Goal: Task Accomplishment & Management: Manage account settings

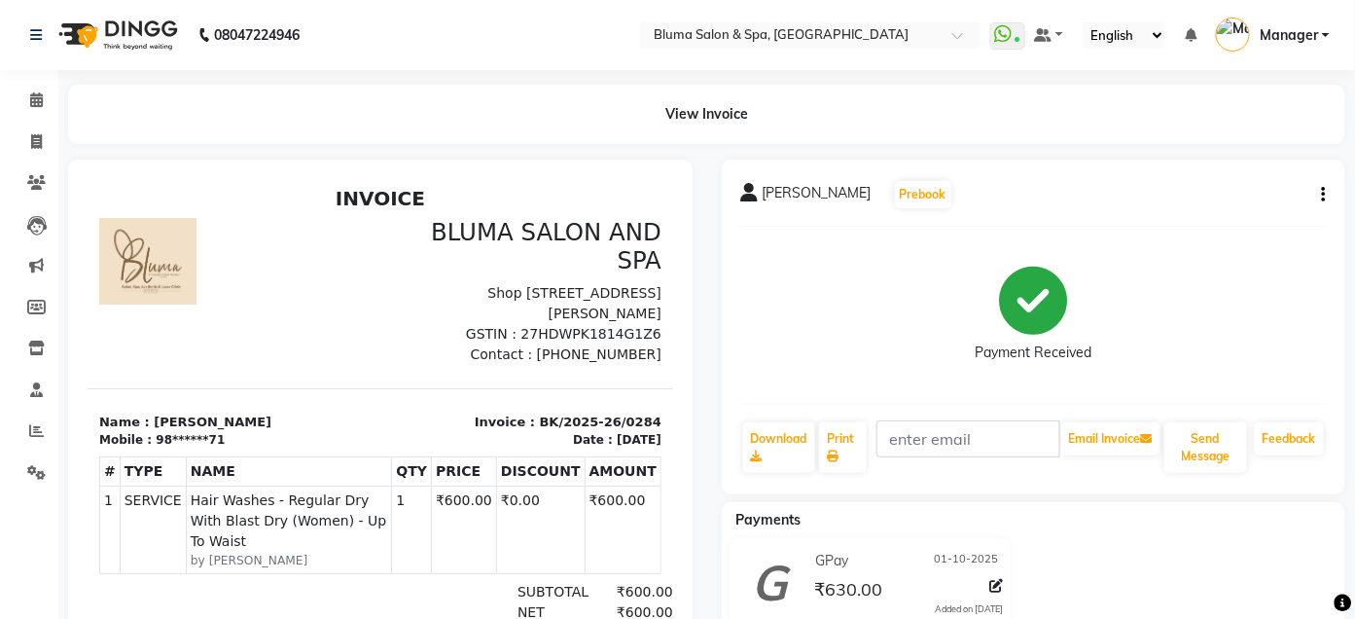
click at [1299, 33] on span "Manager" at bounding box center [1289, 35] width 58 height 20
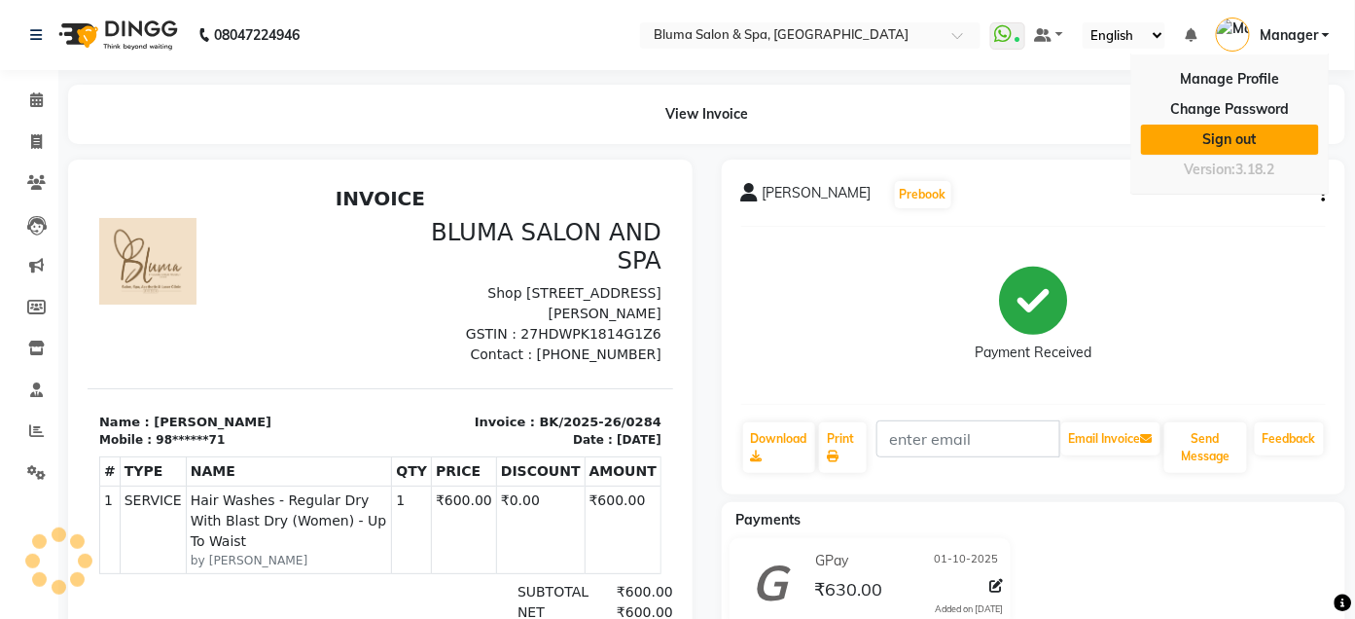
click at [1230, 134] on link "Sign out" at bounding box center [1230, 140] width 178 height 30
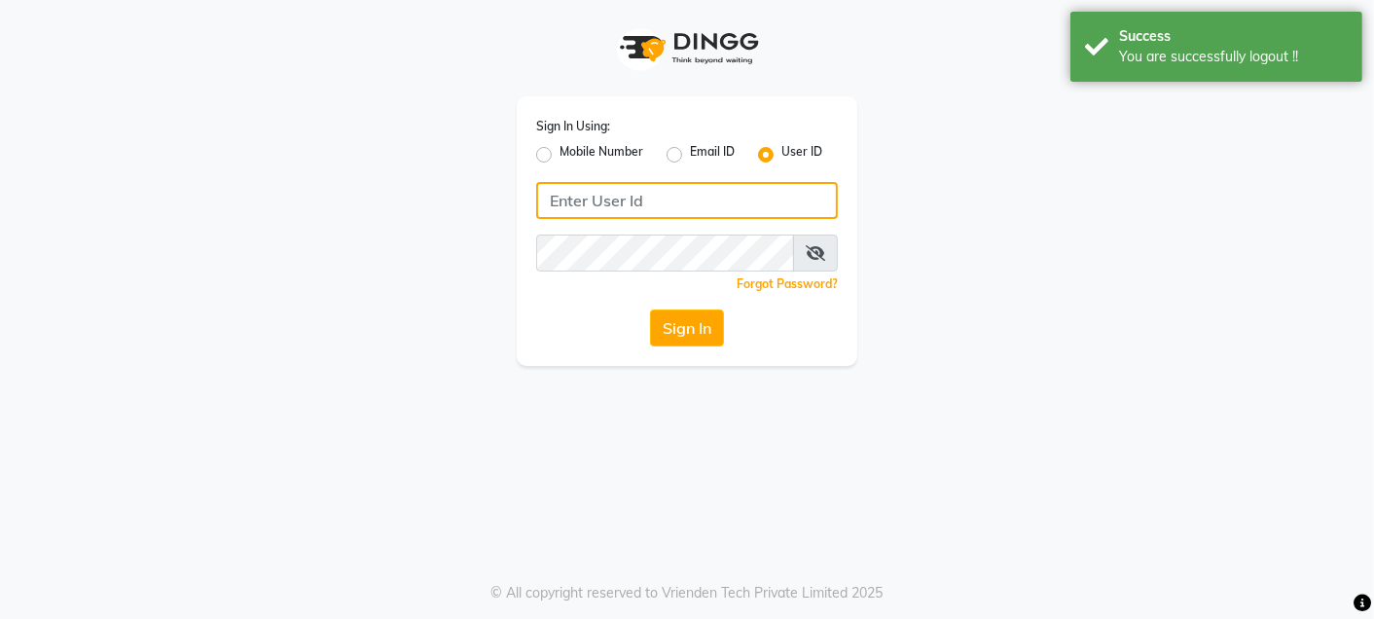
type input "9820033678"
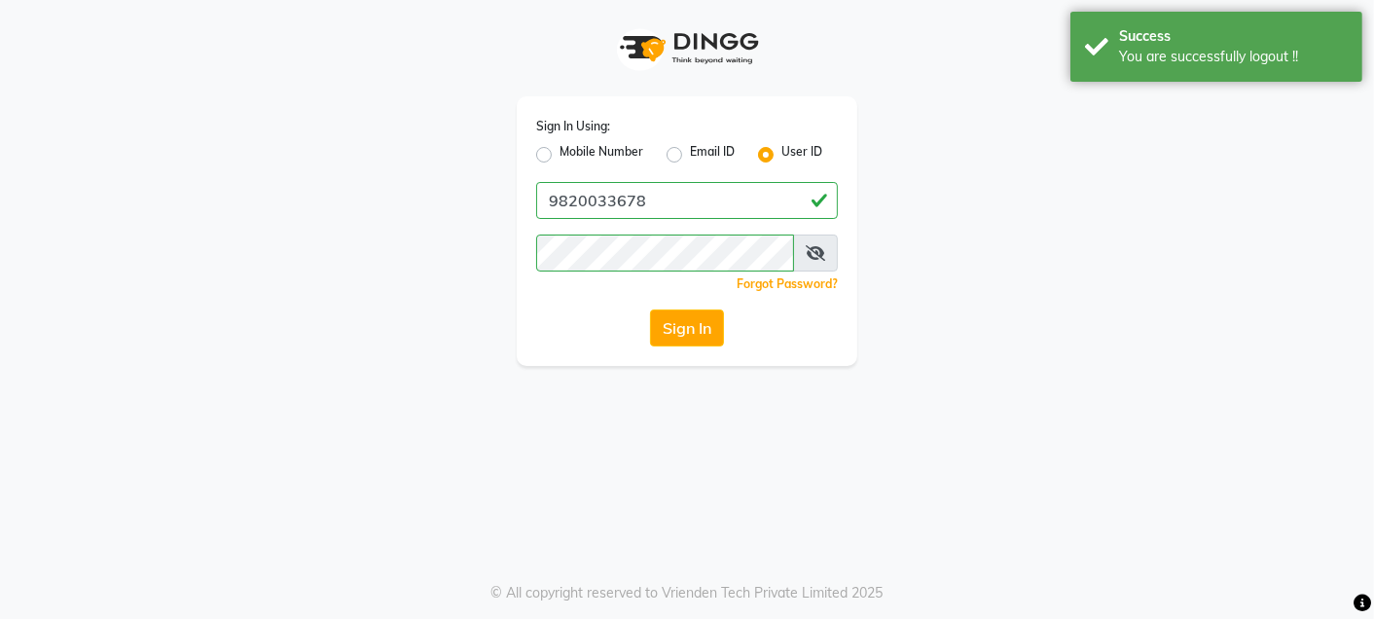
click at [559, 154] on label "Mobile Number" at bounding box center [601, 154] width 84 height 23
click at [559, 154] on input "Mobile Number" at bounding box center [565, 149] width 13 height 13
radio input "true"
radio input "false"
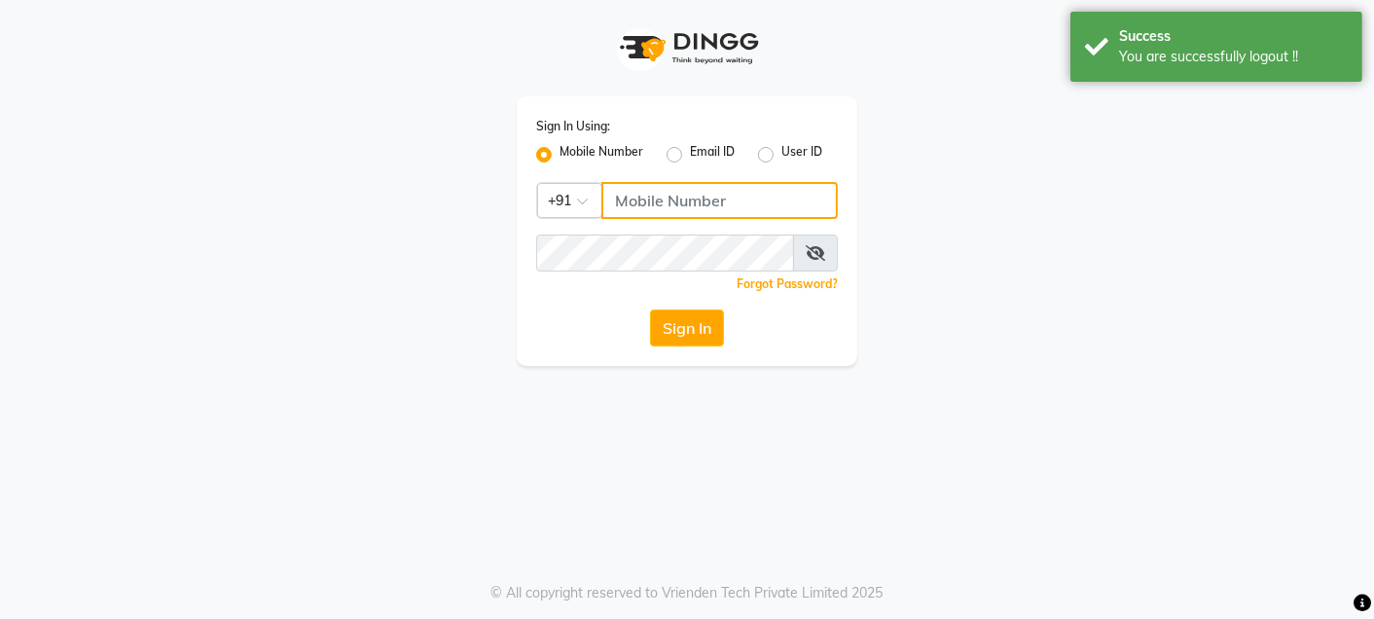
click at [708, 202] on input "Username" at bounding box center [719, 200] width 236 height 37
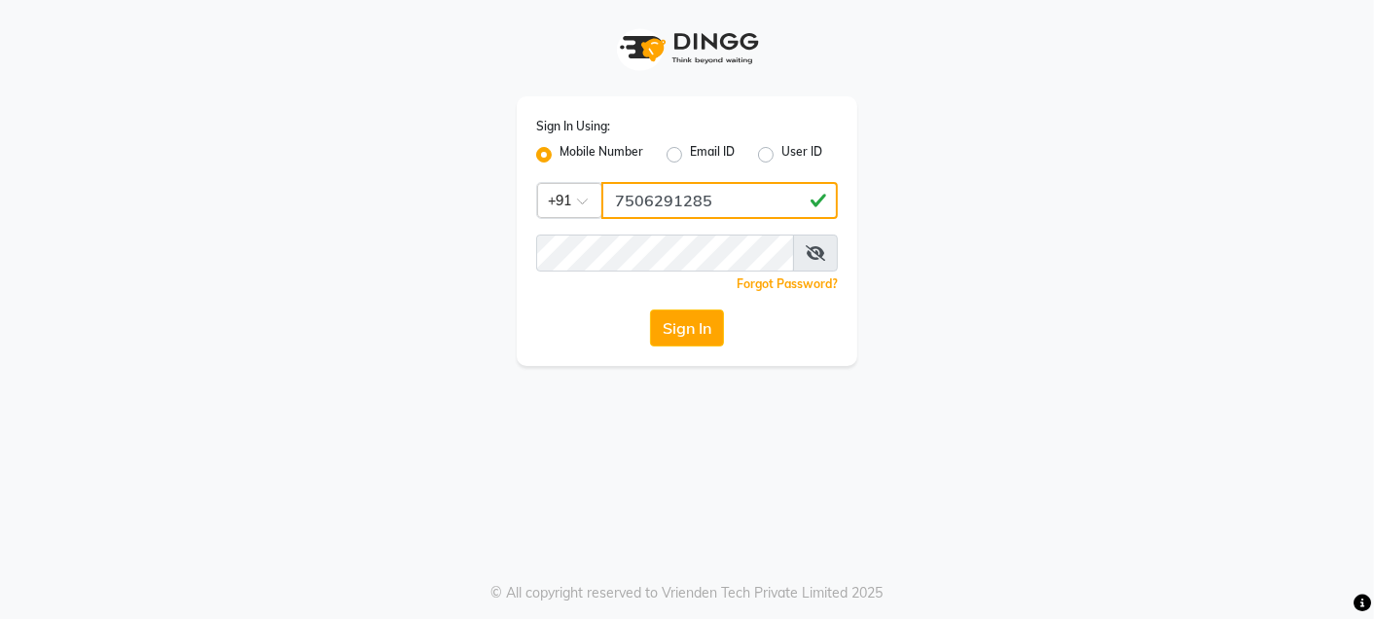
type input "7506291285"
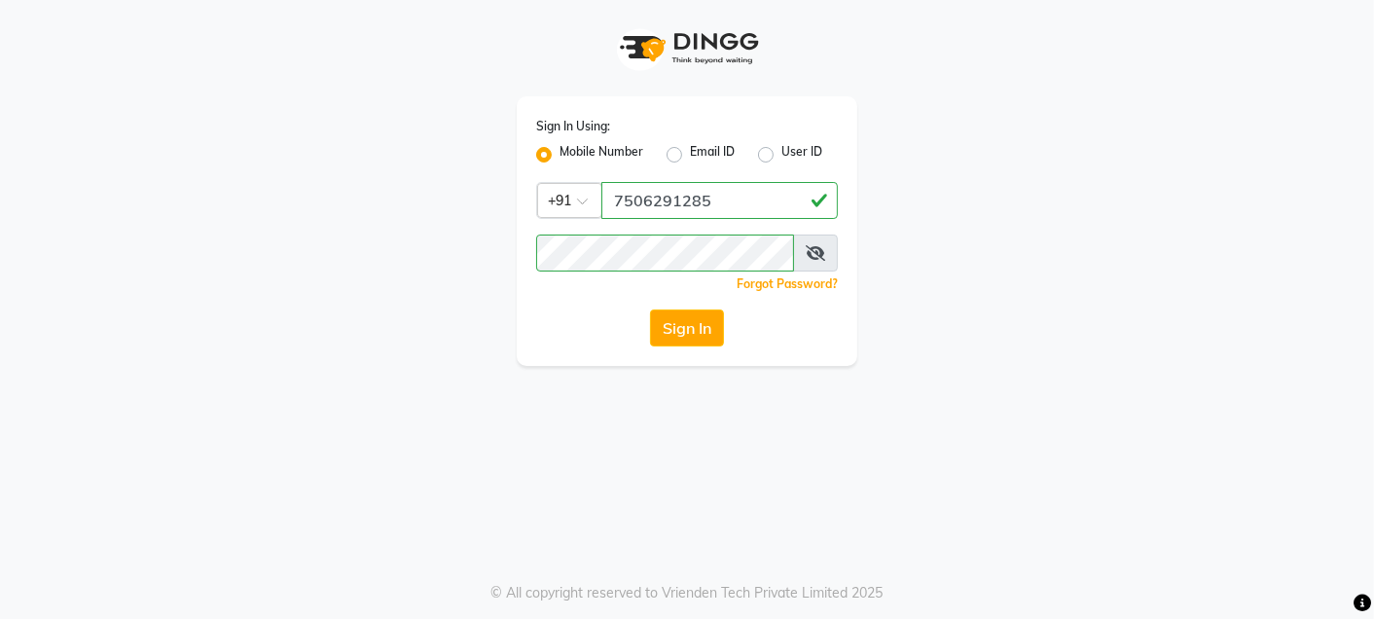
click at [956, 161] on div "Sign In Using: Mobile Number Email ID User ID Country Code × [PHONE_NUMBER] Rem…" at bounding box center [686, 183] width 1109 height 366
click at [674, 329] on button "Sign In" at bounding box center [687, 327] width 74 height 37
